Goal: Information Seeking & Learning: Find specific fact

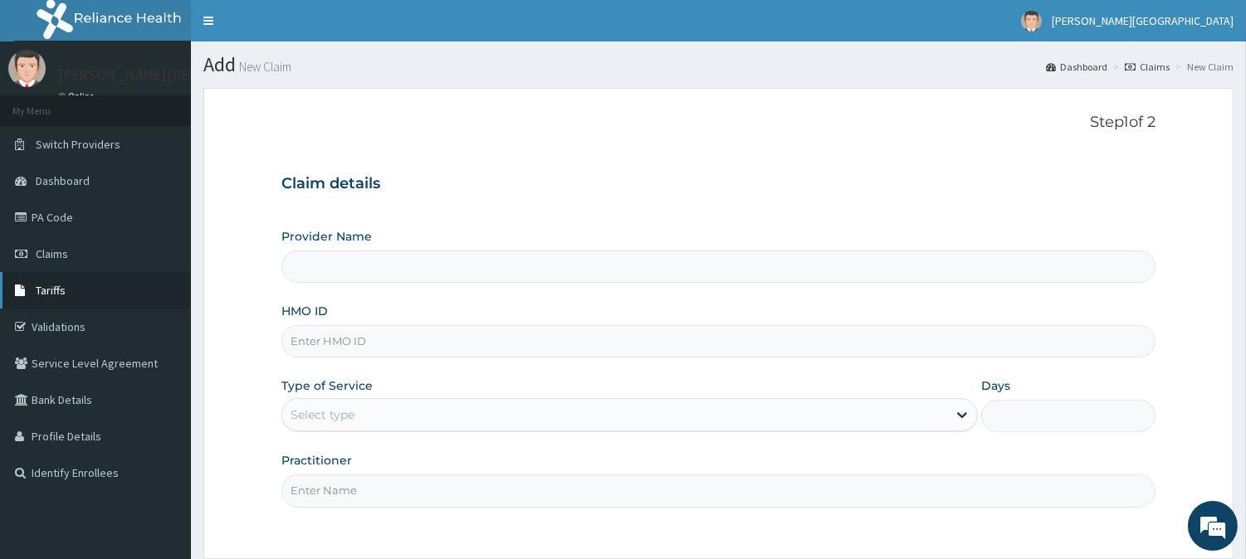
click at [61, 292] on span "Tariffs" at bounding box center [51, 290] width 30 height 15
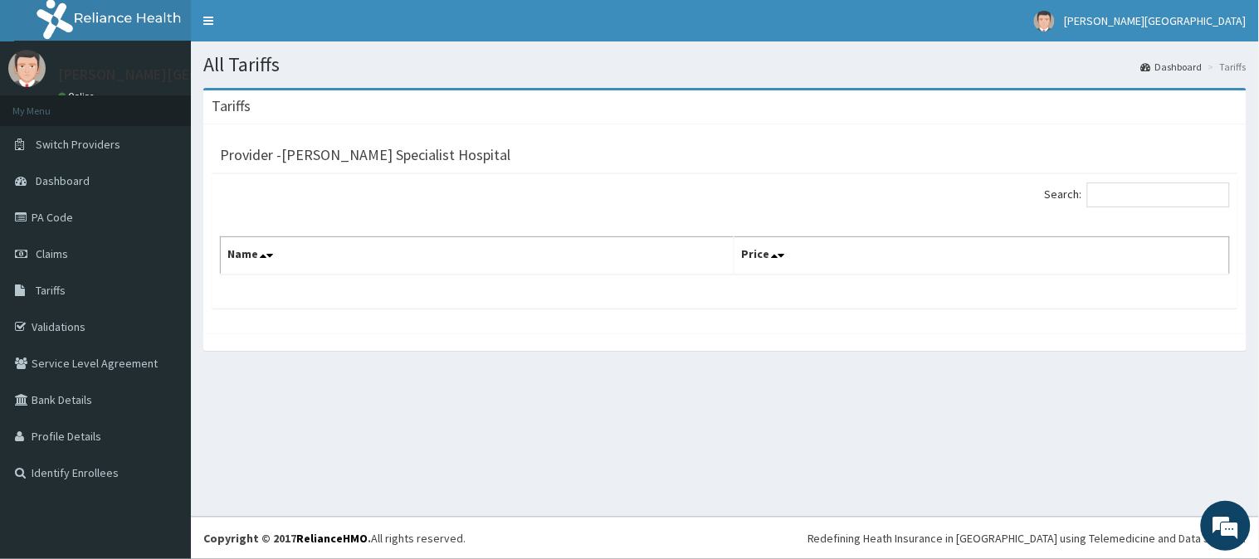
click at [525, 209] on div "Search:" at bounding box center [724, 197] width 1035 height 29
click at [97, 281] on link "Tariffs" at bounding box center [95, 290] width 191 height 37
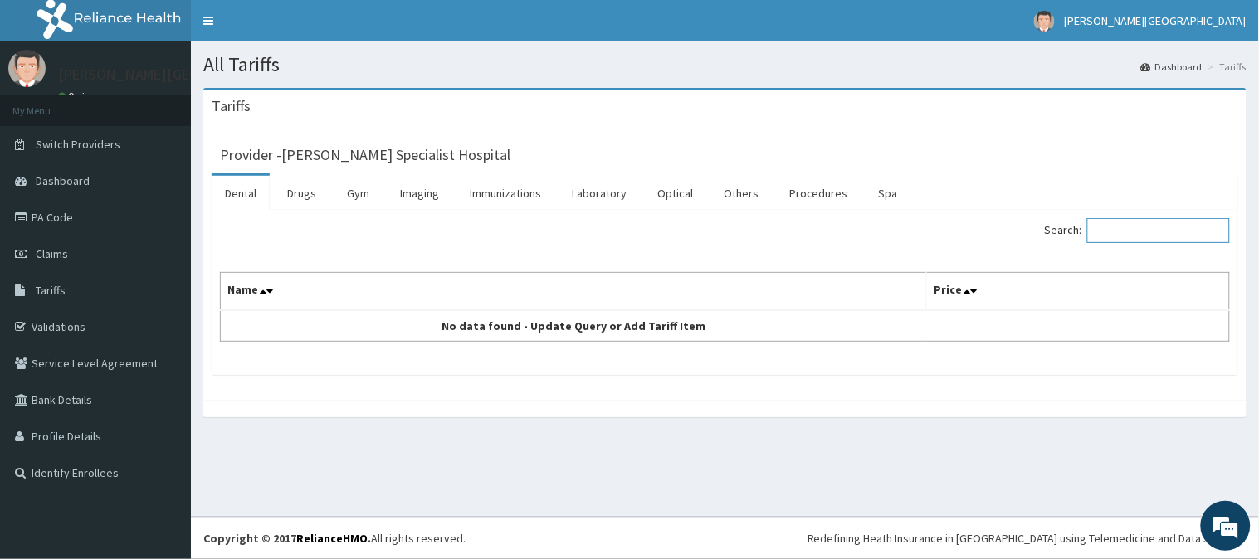
click at [1151, 235] on input "Search:" at bounding box center [1158, 230] width 143 height 25
type input "Transex"
drag, startPoint x: 294, startPoint y: 200, endPoint x: 354, endPoint y: 214, distance: 61.4
click at [295, 200] on link "Drugs" at bounding box center [302, 193] width 56 height 35
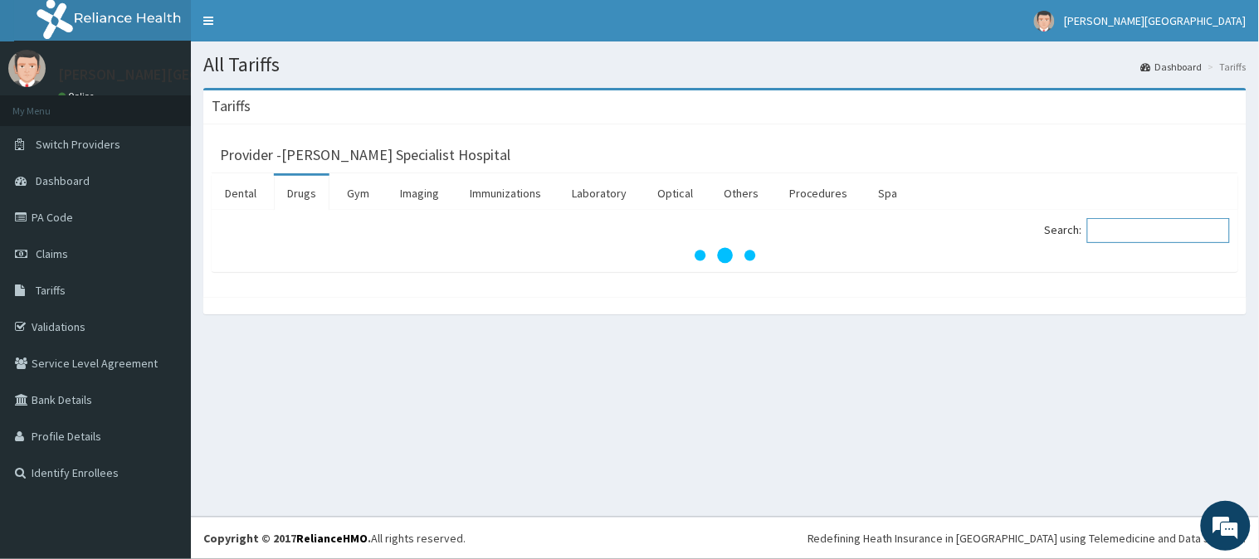
click at [1134, 229] on input "Search:" at bounding box center [1158, 230] width 143 height 25
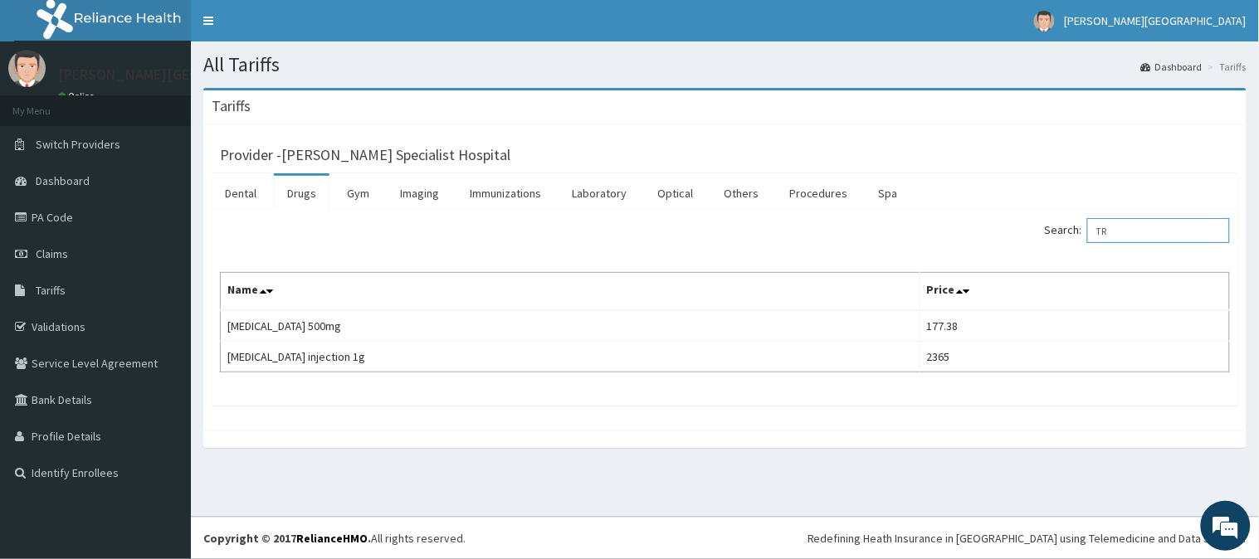
type input "T"
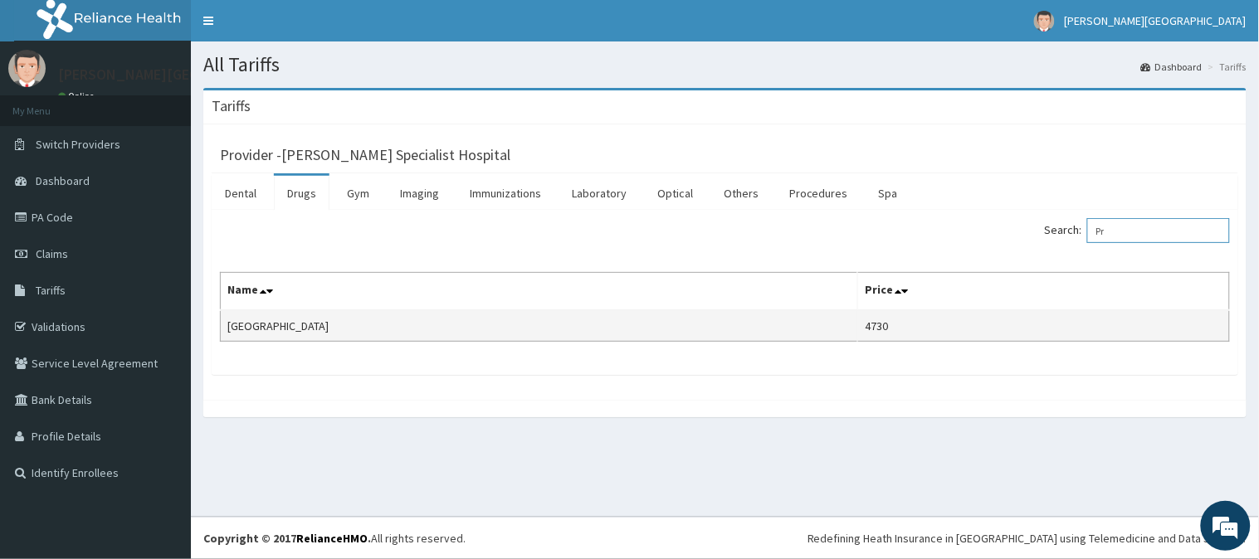
type input "P"
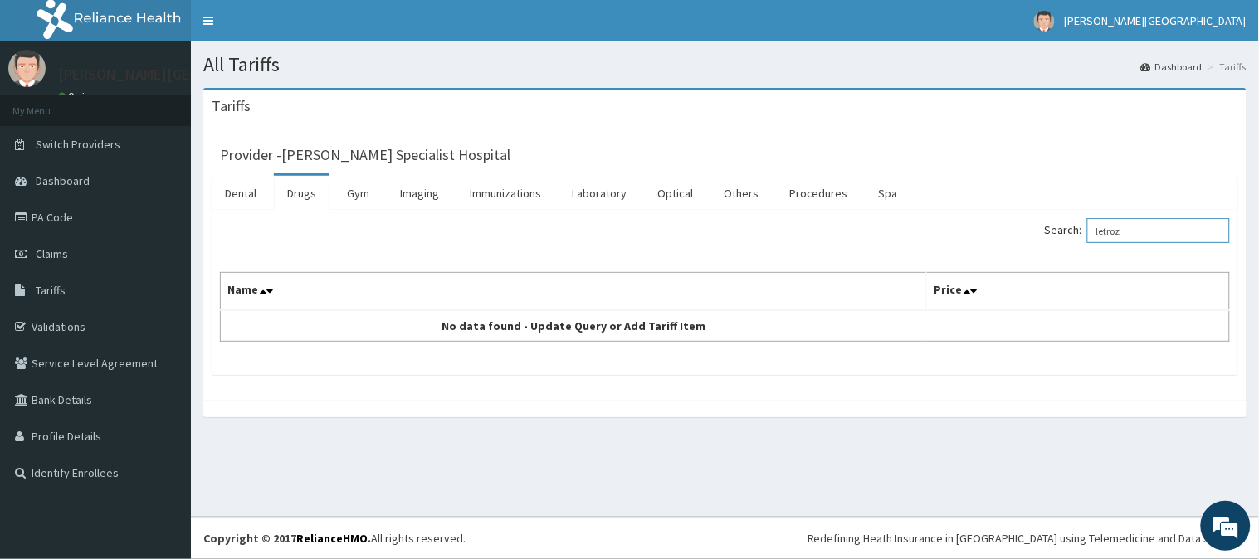
type input "letroz"
